Goal: Learn about a topic: Learn about a topic

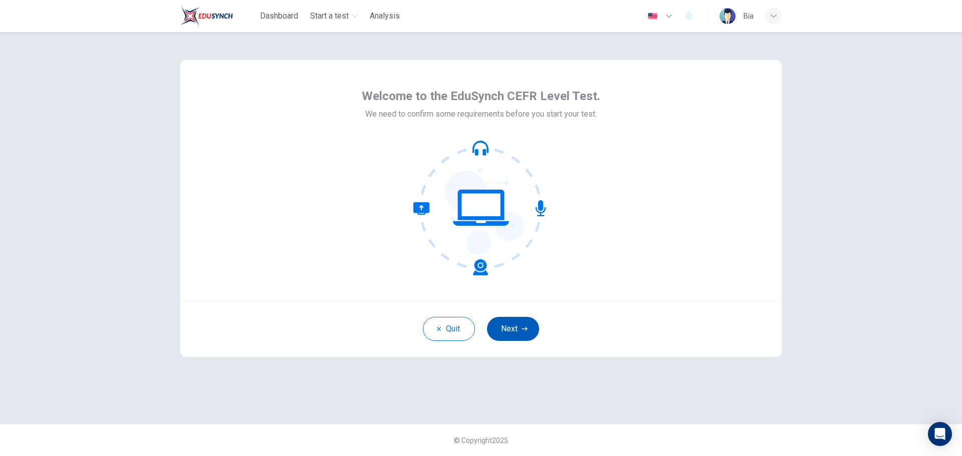
click at [498, 333] on button "Next" at bounding box center [513, 329] width 52 height 24
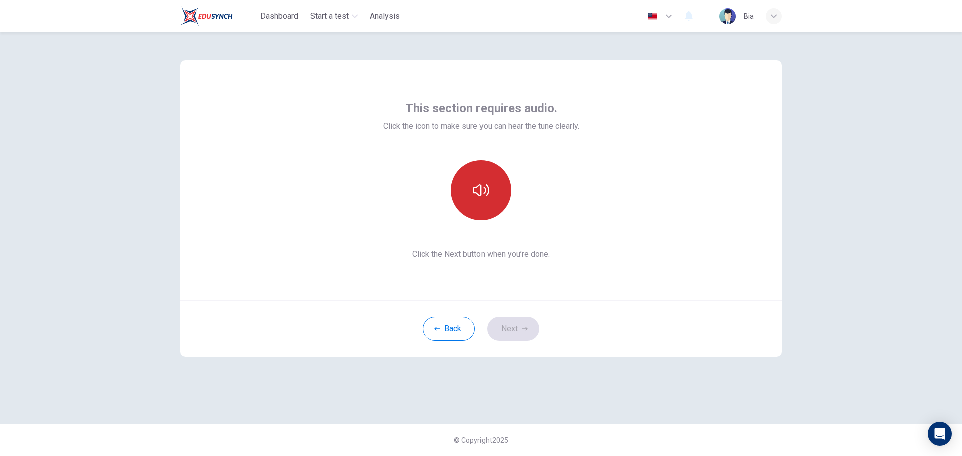
click at [484, 207] on button "button" at bounding box center [481, 190] width 60 height 60
click at [517, 324] on button "Next" at bounding box center [513, 329] width 52 height 24
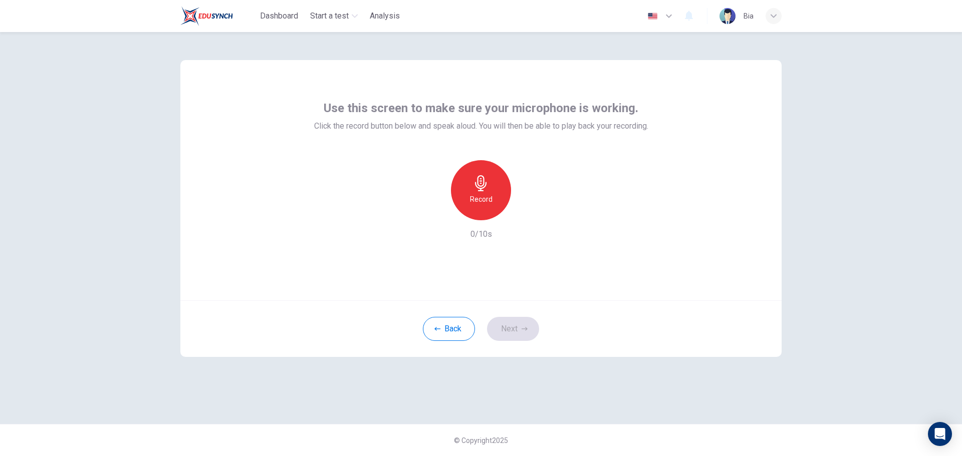
click at [497, 190] on div "Record" at bounding box center [481, 190] width 60 height 60
click at [496, 201] on div "Stop" at bounding box center [481, 190] width 60 height 60
click at [522, 212] on icon "button" at bounding box center [527, 212] width 10 height 10
click at [517, 327] on button "Next" at bounding box center [513, 329] width 52 height 24
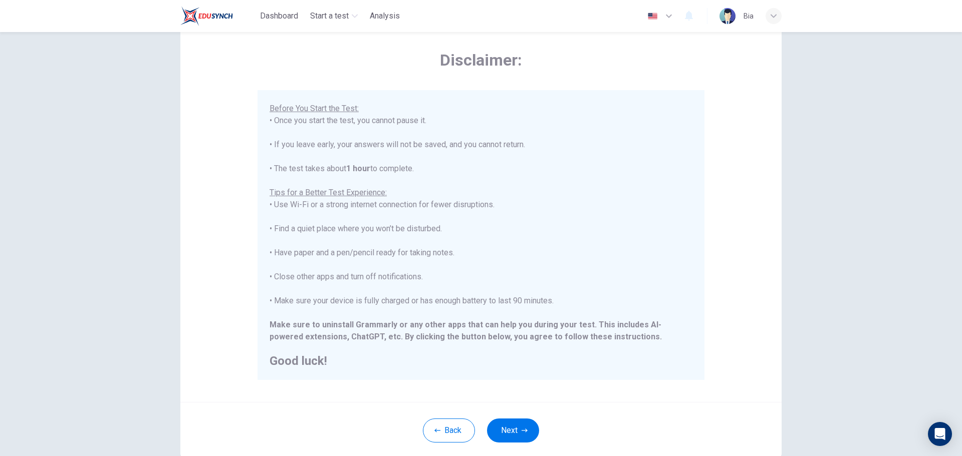
scroll to position [101, 0]
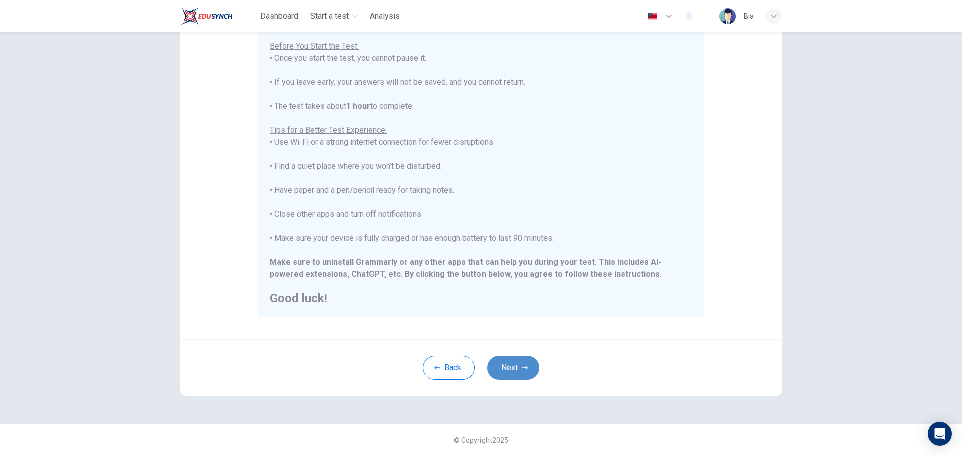
click at [528, 370] on button "Next" at bounding box center [513, 368] width 52 height 24
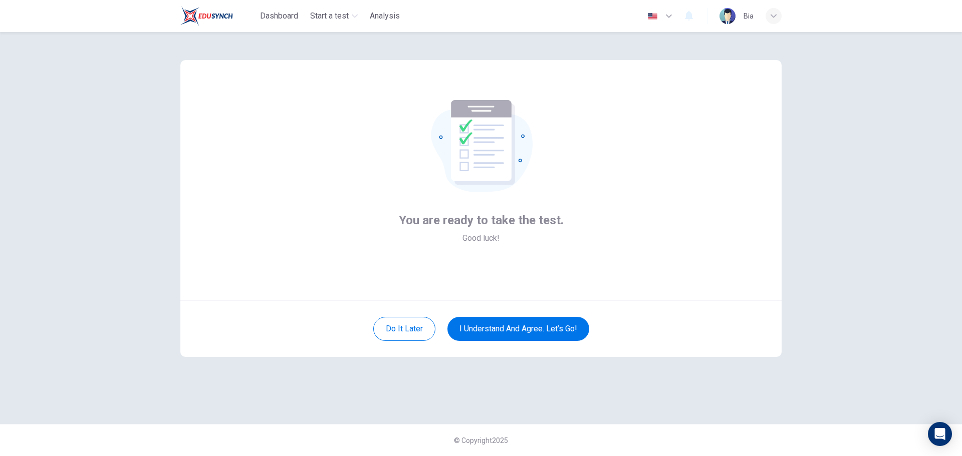
scroll to position [0, 0]
